Goal: Task Accomplishment & Management: Manage account settings

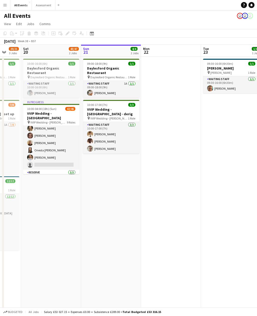
scroll to position [282, 0]
click at [47, 140] on app-card-role "Waiting Staff 2A [DATE] 16:00-02:00 (10h) Clover Bayntun-Coward [PERSON_NAME] […" at bounding box center [51, 135] width 56 height 68
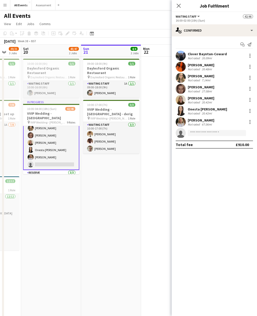
click at [204, 113] on div "20.42mi" at bounding box center [207, 113] width 12 height 4
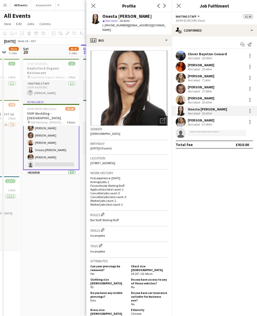
click at [201, 99] on div "[PERSON_NAME]" at bounding box center [201, 98] width 27 height 5
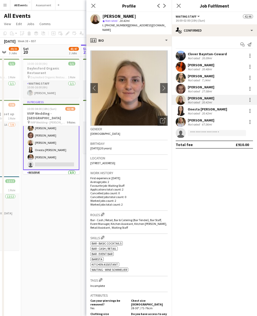
click at [200, 120] on div "[PERSON_NAME]" at bounding box center [201, 120] width 27 height 5
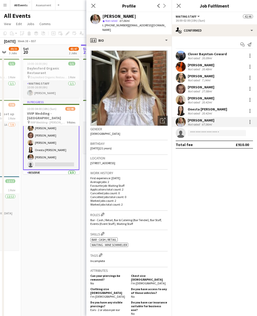
click at [208, 97] on div "[PERSON_NAME]" at bounding box center [201, 98] width 27 height 5
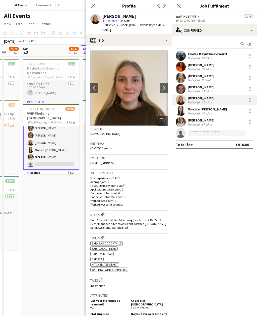
click at [202, 85] on div "[PERSON_NAME]" at bounding box center [201, 87] width 27 height 5
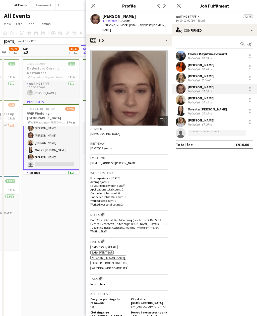
click at [205, 76] on div "[PERSON_NAME]" at bounding box center [201, 76] width 27 height 5
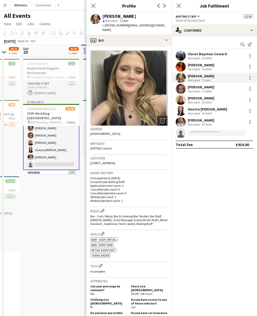
click at [203, 68] on div "20.48mi" at bounding box center [207, 69] width 12 height 4
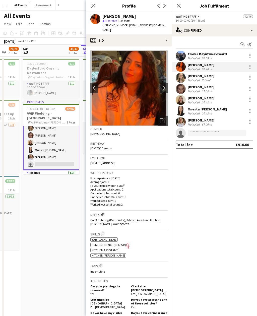
click at [204, 77] on div "[PERSON_NAME]" at bounding box center [201, 76] width 27 height 5
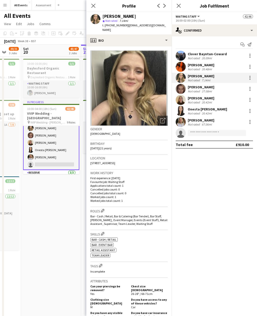
click at [207, 57] on div "20.09mi" at bounding box center [207, 58] width 12 height 4
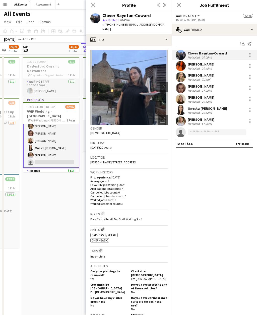
scroll to position [0, 0]
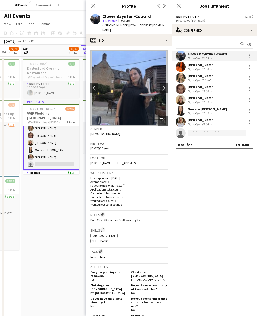
click at [66, 200] on app-date-cell "10:00-16:00 (6h) 1/1 Daylesford Organic Restaurant pin Daylesford Organic Resta…" at bounding box center [51, 191] width 60 height 268
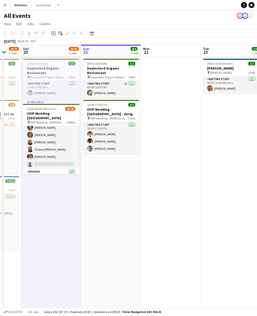
click at [7, 6] on button "Menu" at bounding box center [5, 5] width 10 height 10
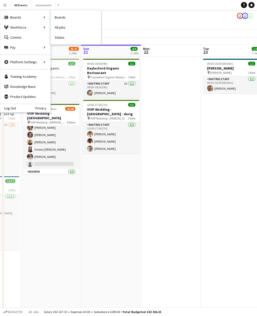
click at [66, 37] on link "Status" at bounding box center [76, 37] width 50 height 10
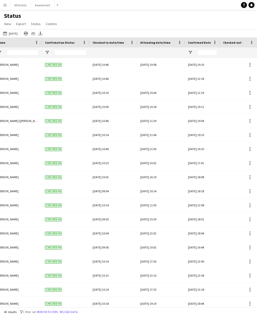
scroll to position [0, 107]
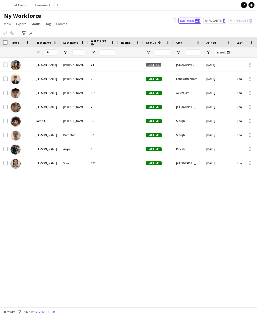
click at [19, 8] on button "All Events Close" at bounding box center [20, 5] width 21 height 10
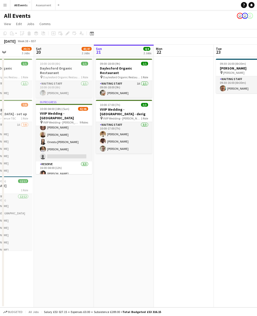
scroll to position [287, 0]
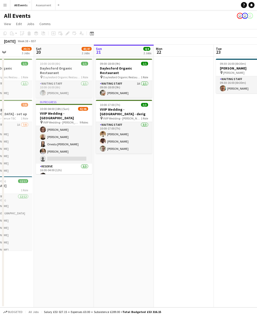
click at [64, 128] on app-card-role "Waiting Staff 2A [DATE] 16:00-02:00 (10h) Clover Bayntun-Coward [PERSON_NAME] […" at bounding box center [64, 130] width 56 height 68
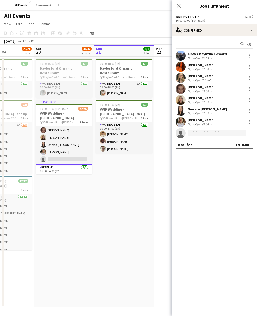
click at [209, 109] on div "Onesta [PERSON_NAME]" at bounding box center [207, 109] width 39 height 5
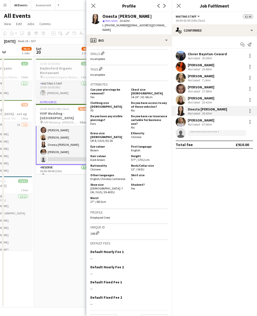
scroll to position [176, 0]
click at [155, 315] on button "Next" at bounding box center [154, 320] width 27 height 10
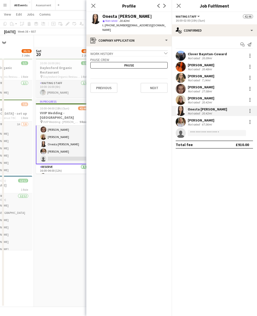
scroll to position [16, 0]
click at [109, 83] on button "Previous" at bounding box center [103, 88] width 27 height 10
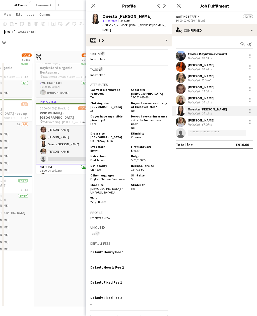
scroll to position [176, 0]
click at [156, 315] on button "Next" at bounding box center [154, 320] width 27 height 10
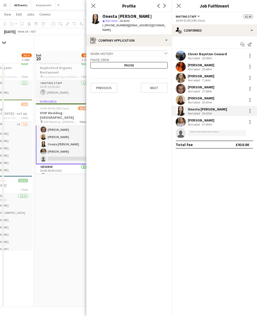
click at [159, 86] on button "Next" at bounding box center [154, 88] width 27 height 10
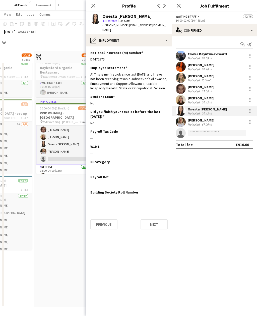
click at [162, 223] on button "Next" at bounding box center [154, 224] width 27 height 10
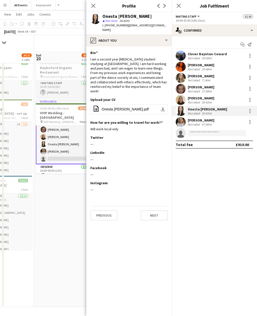
click at [154, 210] on button "Next" at bounding box center [154, 215] width 27 height 10
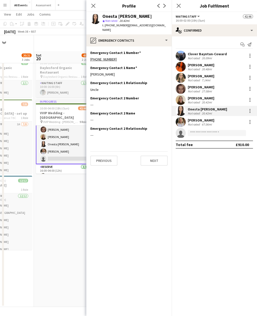
click at [162, 159] on button "Next" at bounding box center [154, 161] width 27 height 10
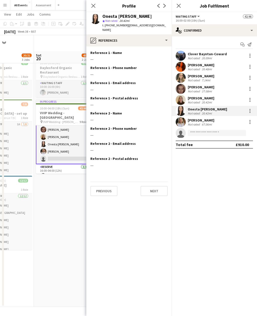
click at [154, 190] on button "Next" at bounding box center [154, 191] width 27 height 10
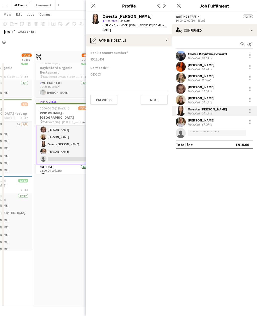
click at [156, 98] on button "Next" at bounding box center [154, 100] width 27 height 10
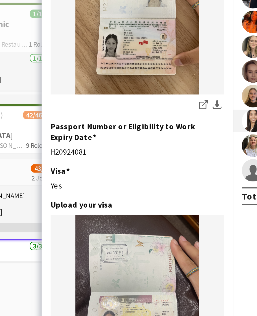
scroll to position [51, 0]
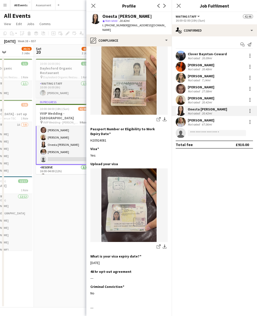
click at [209, 100] on div "[PERSON_NAME]" at bounding box center [201, 98] width 27 height 5
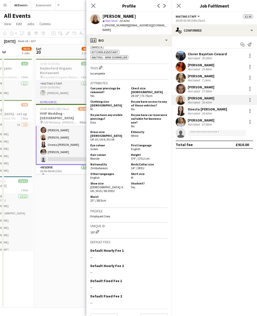
scroll to position [212, 0]
click at [161, 314] on button "Next" at bounding box center [154, 319] width 27 height 10
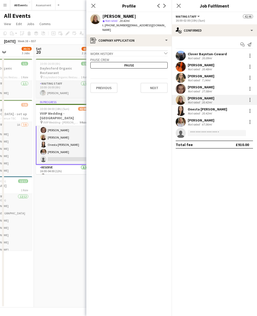
click at [161, 83] on button "Next" at bounding box center [154, 88] width 27 height 10
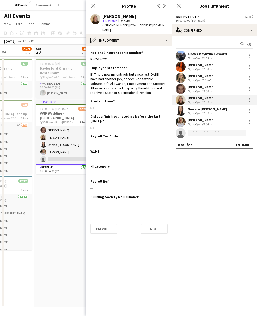
click at [154, 226] on button "Next" at bounding box center [154, 229] width 27 height 10
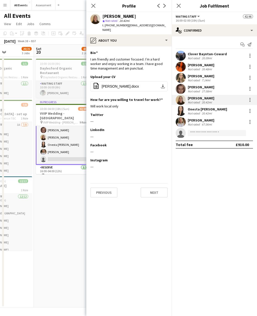
click at [68, 218] on app-date-cell "10:00-16:00 (6h) 1/1 Daylesford Organic Restaurant pin Daylesford Organic Resta…" at bounding box center [64, 182] width 60 height 251
